Goal: Navigation & Orientation: Find specific page/section

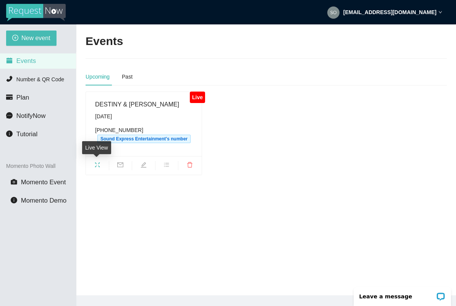
click at [99, 164] on icon "fullscreen" at bounding box center [97, 165] width 6 height 6
